Goal: Navigation & Orientation: Find specific page/section

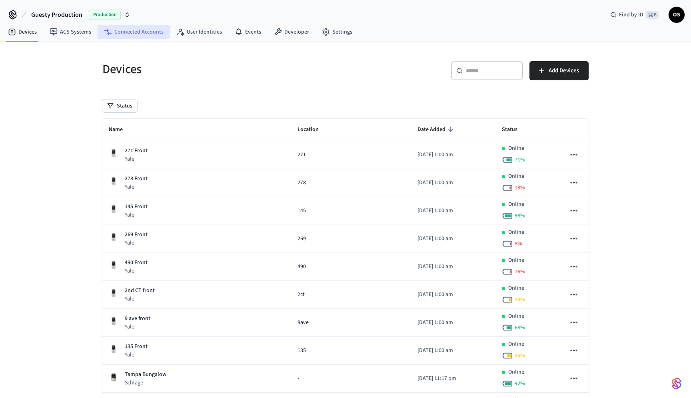
click at [117, 34] on link "Connected Accounts" at bounding box center [134, 32] width 72 height 14
